Goal: Task Accomplishment & Management: Manage account settings

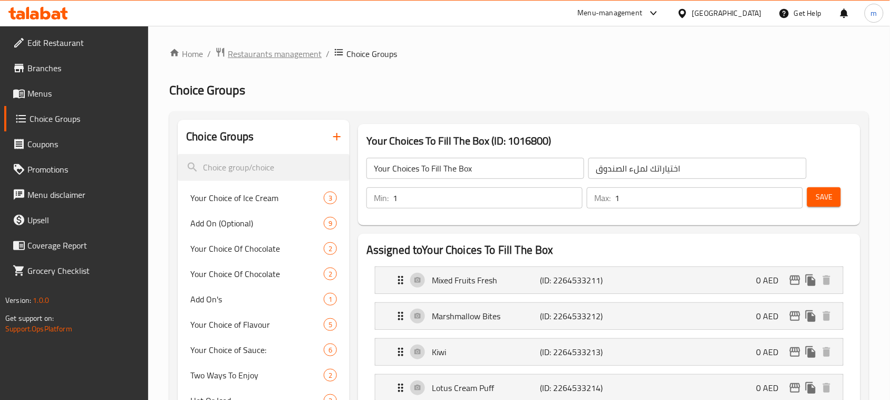
click at [277, 56] on span "Restaurants management" at bounding box center [275, 53] width 94 height 13
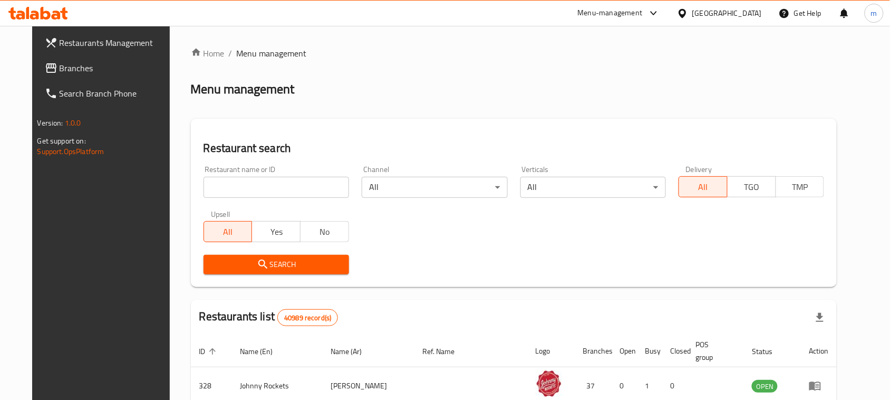
click at [60, 72] on span "Branches" at bounding box center [116, 68] width 113 height 13
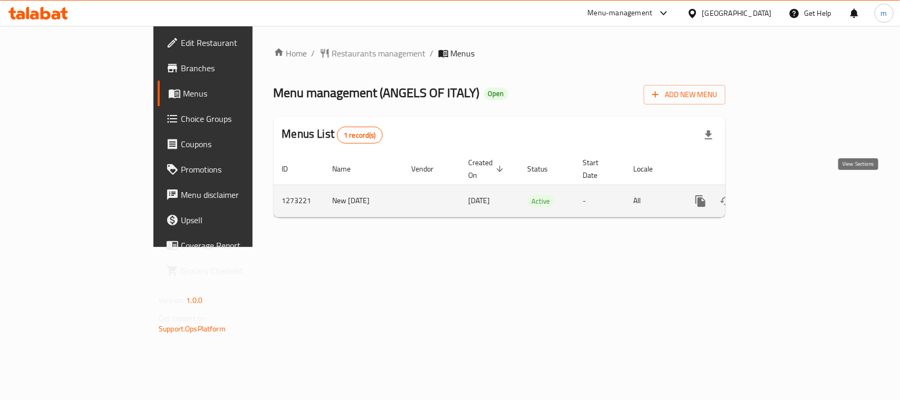
click at [783, 195] on icon "enhanced table" at bounding box center [776, 201] width 13 height 13
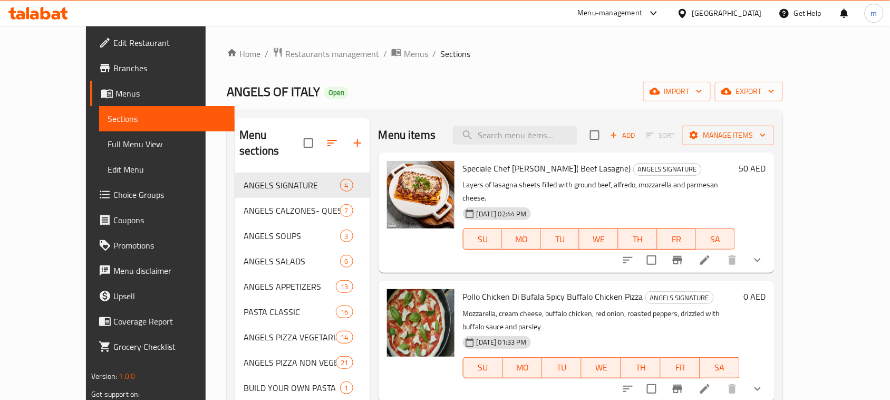
click at [113, 196] on span "Choice Groups" at bounding box center [169, 194] width 113 height 13
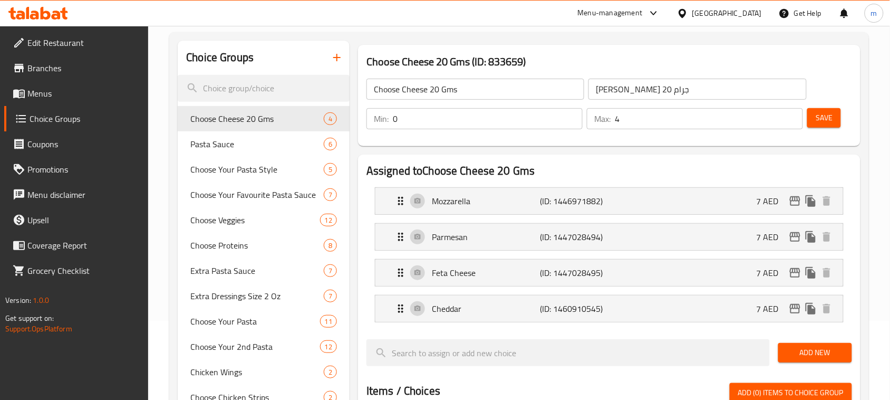
scroll to position [66, 0]
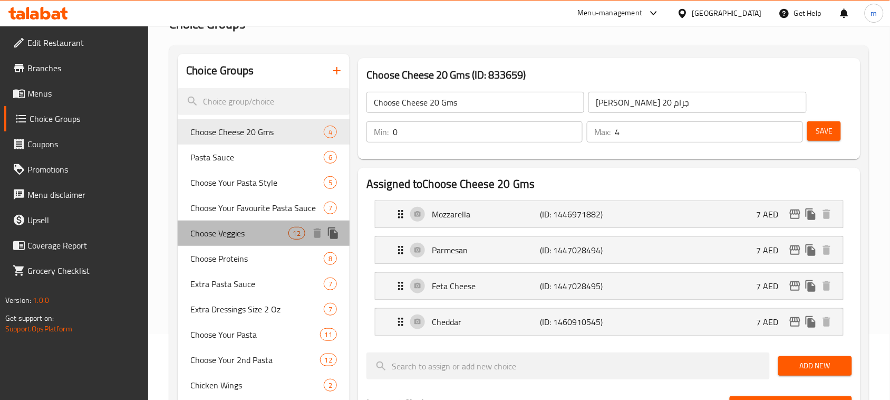
click at [217, 238] on span "Choose Veggies" at bounding box center [239, 233] width 98 height 13
type input "Choose Veggies"
type input "اختر خضار"
type input "1"
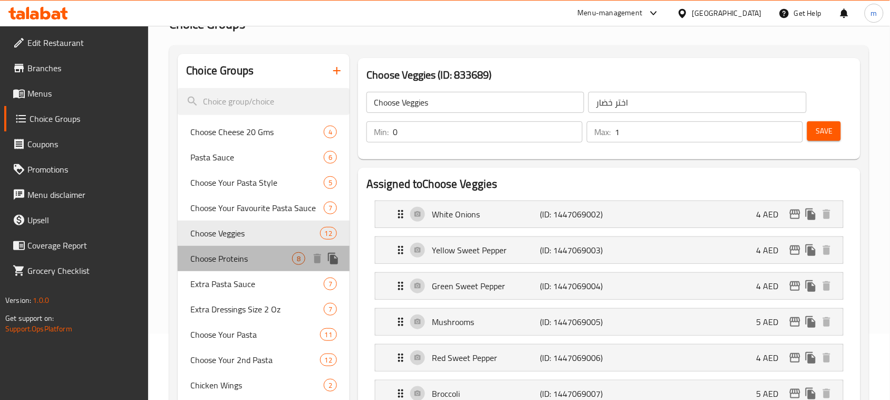
click at [253, 256] on span "Choose Proteins" at bounding box center [241, 258] width 102 height 13
type input "Choose Proteins"
type input "اختر البروتينات"
type input "8"
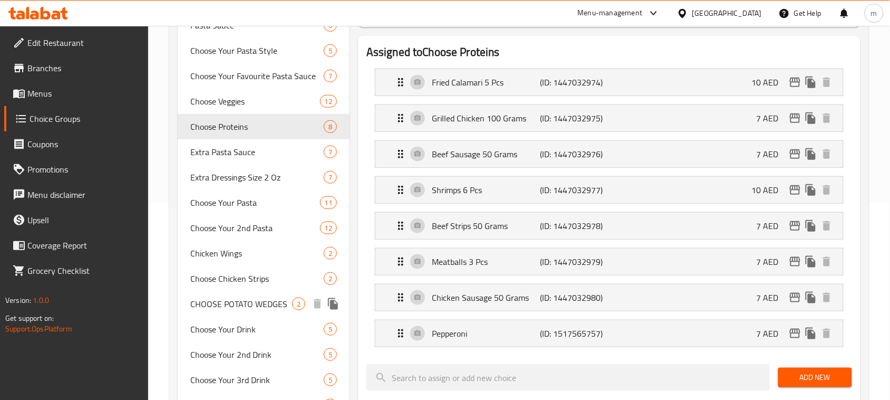
scroll to position [264, 0]
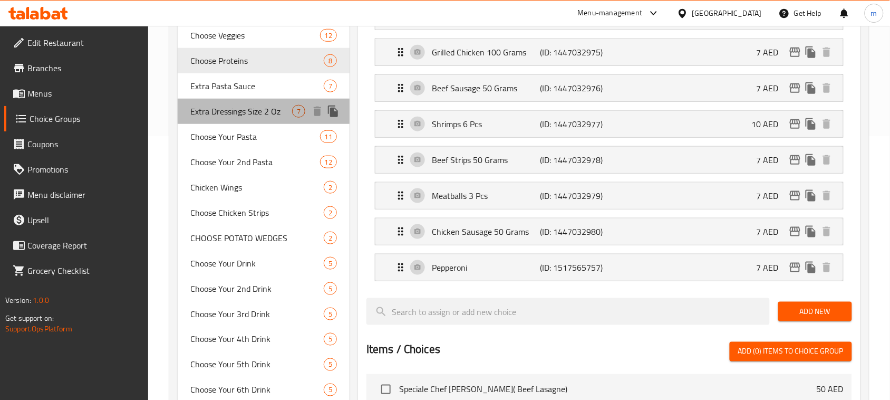
click at [211, 116] on span "Extra Dressings Size 2 Oz" at bounding box center [241, 111] width 102 height 13
type input "Extra Dressings Size 2 Oz"
type input "صلصات إضافية حجم 2 أوقية"
type input "7"
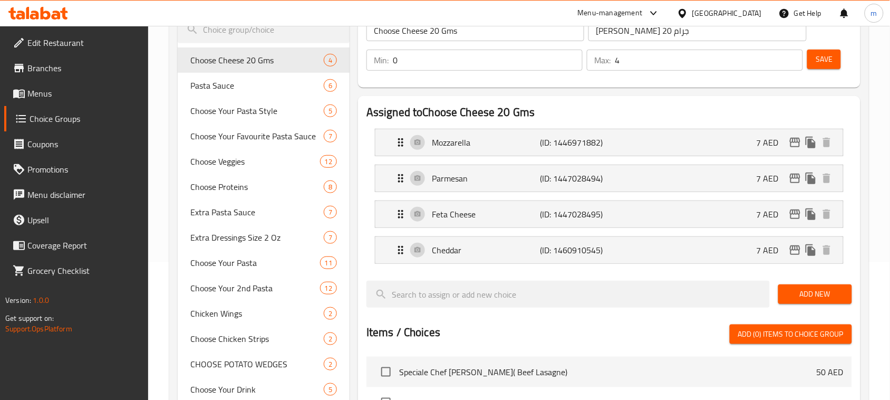
scroll to position [117, 0]
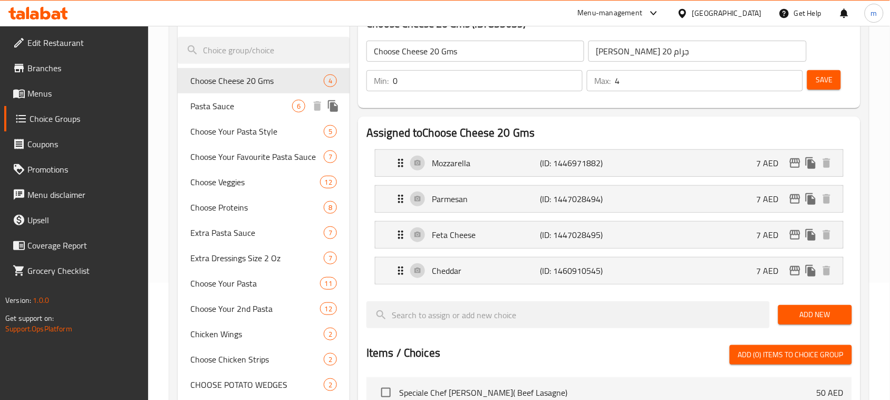
drag, startPoint x: 217, startPoint y: 114, endPoint x: 217, endPoint y: 138, distance: 23.7
click at [217, 114] on div "Pasta Sauce 6" at bounding box center [264, 105] width 172 height 25
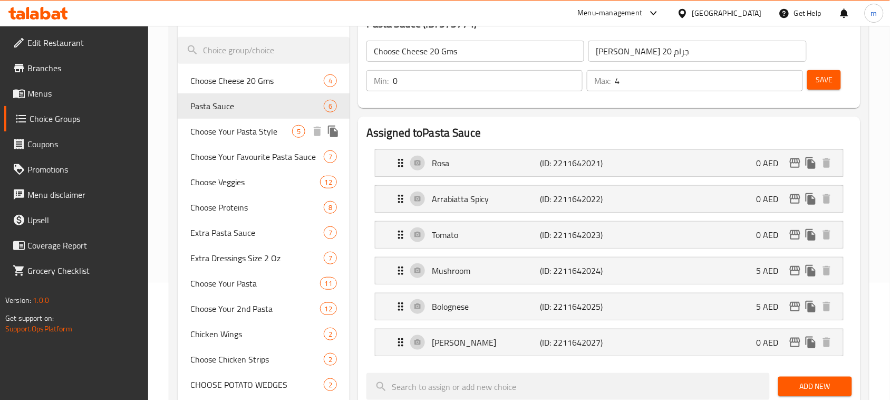
type input "Pasta Sauce"
type input "صلصة المعكرونة"
type input "1"
click at [217, 138] on span "Choose Your Pasta Style" at bounding box center [241, 131] width 102 height 13
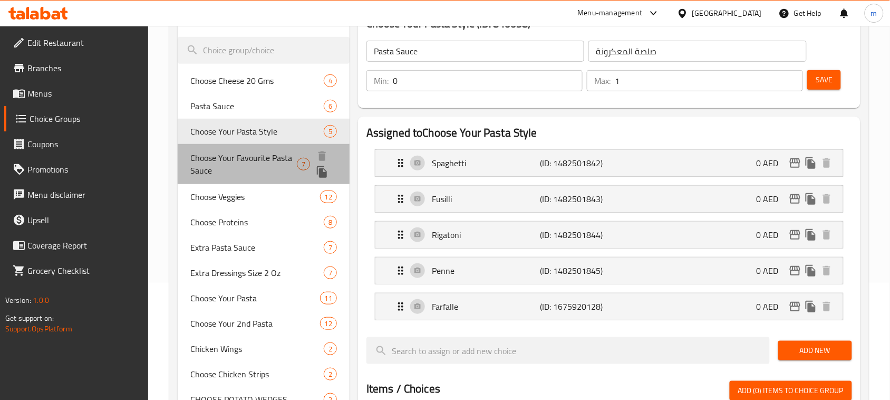
type input "Choose Your Pasta Style"
type input "اختر نوع مكرونة خاص بك"
type input "1"
click at [218, 160] on span "Choose Your Favourite Pasta Sauce" at bounding box center [243, 163] width 106 height 25
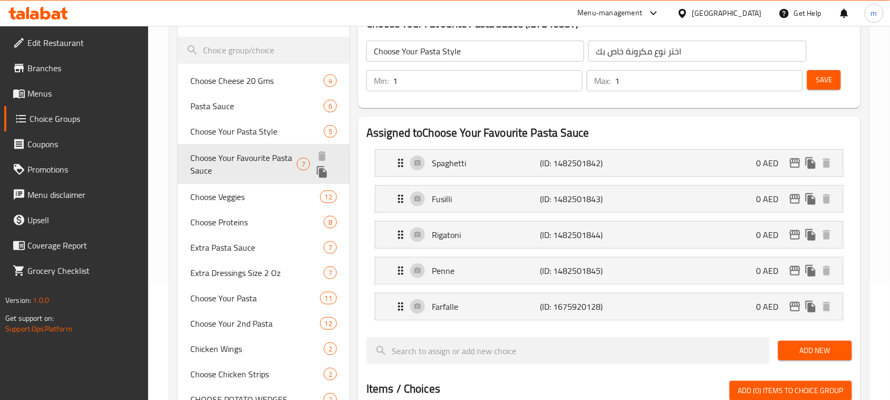
type input "Choose Your Favourite Pasta Sauce"
type input "اختر صلصة المكرونة المفضلة لديك"
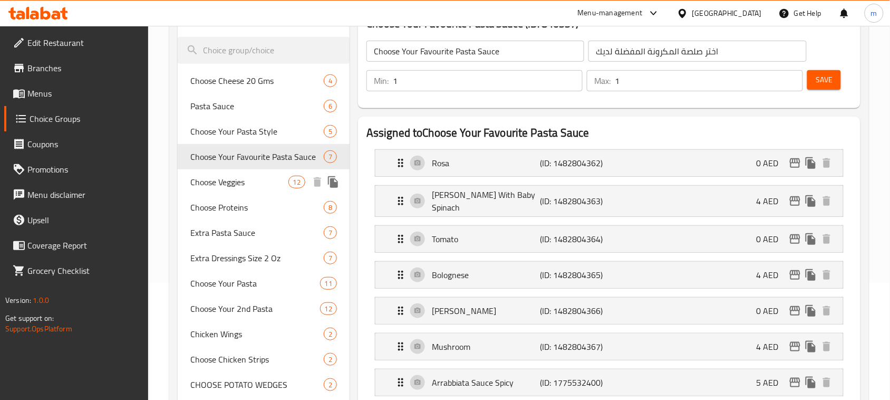
click at [250, 188] on span "Choose Veggies" at bounding box center [239, 182] width 98 height 13
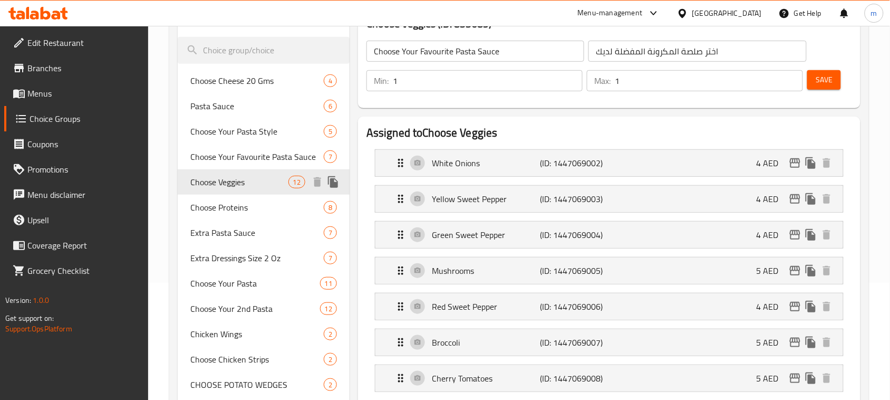
type input "Choose Veggies"
type input "اختر خضار"
type input "0"
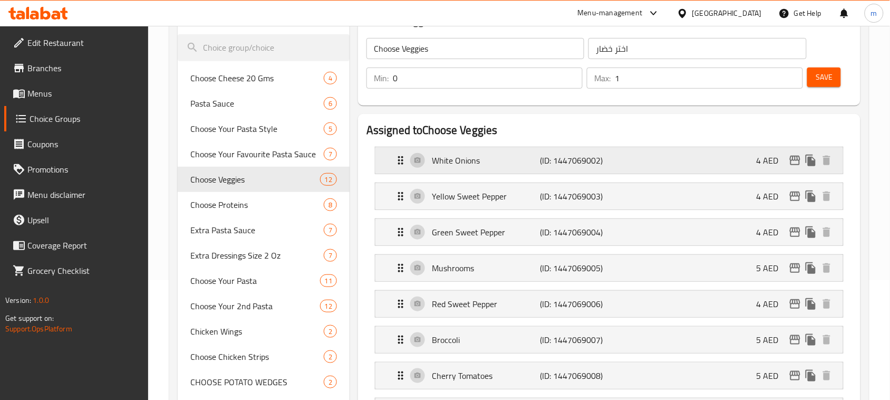
scroll to position [51, 0]
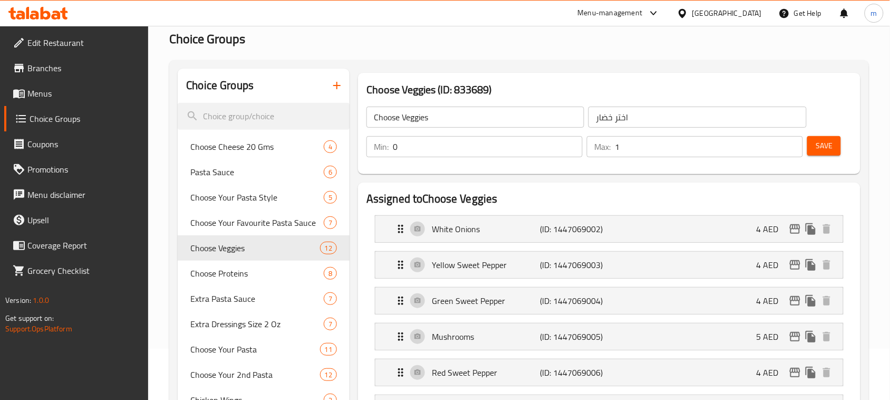
click at [710, 149] on input "1" at bounding box center [709, 146] width 188 height 21
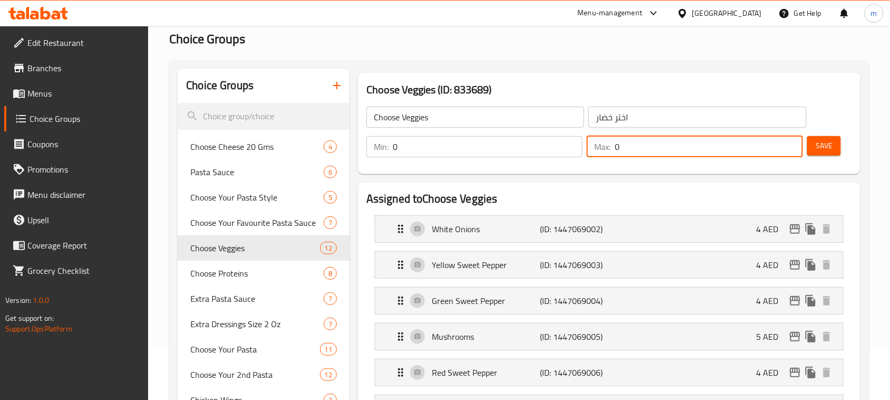
click at [791, 151] on input "0" at bounding box center [709, 146] width 188 height 21
type input "1"
click at [792, 144] on input "1" at bounding box center [709, 146] width 188 height 21
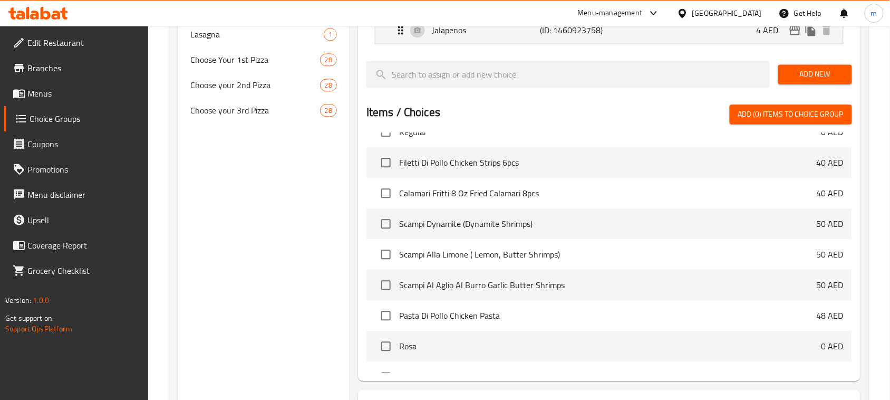
scroll to position [2240, 0]
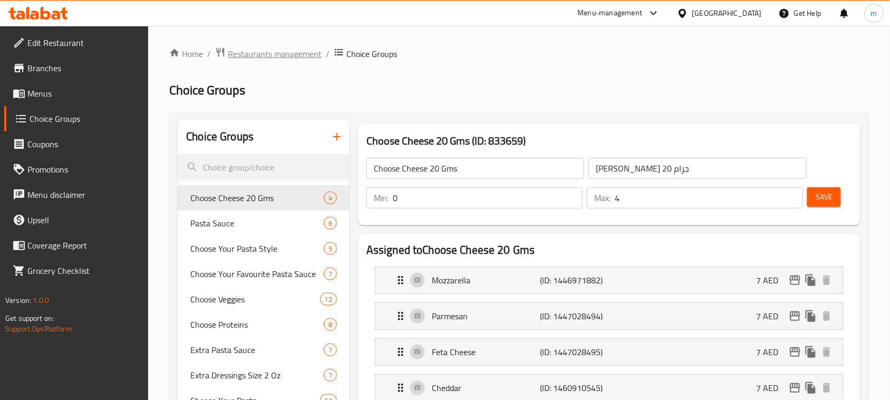
click at [267, 59] on span "Restaurants management" at bounding box center [275, 53] width 94 height 13
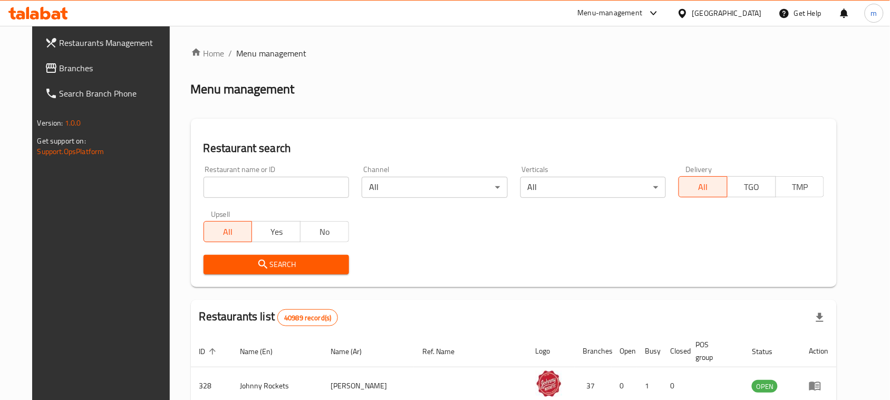
click at [60, 74] on span "Branches" at bounding box center [116, 68] width 113 height 13
